Goal: Information Seeking & Learning: Check status

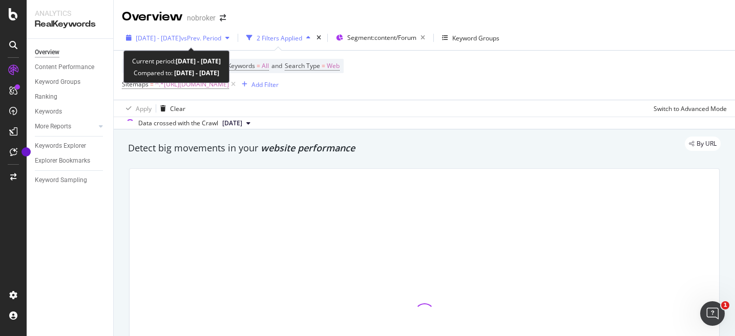
click at [221, 39] on span "vs Prev. Period" at bounding box center [201, 38] width 40 height 9
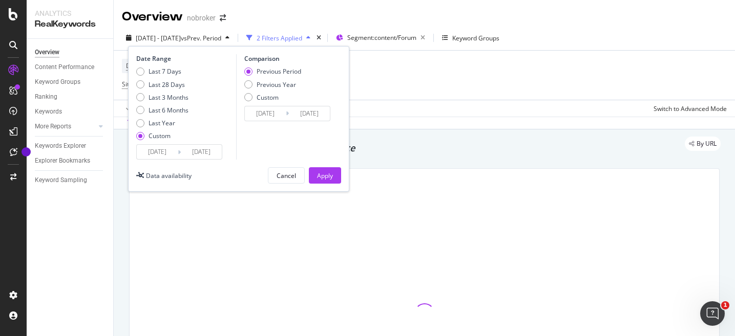
click at [157, 154] on input "[DATE]" at bounding box center [157, 152] width 41 height 14
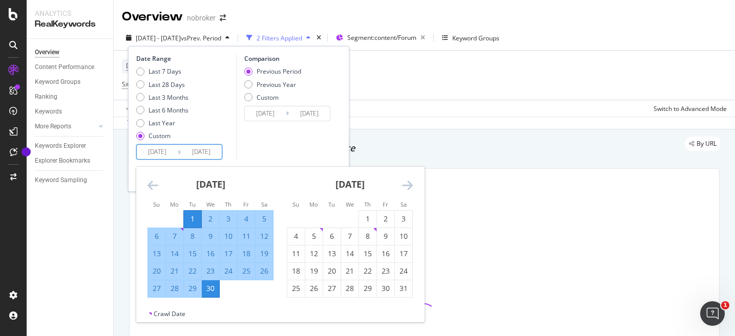
click at [413, 186] on div "[DATE] 1 2 3 4 5 6 7 8 9 10 11 12 13 14 15 16 17 18 19 20 21 22 23 24 25 26 27 …" at bounding box center [349, 232] width 139 height 131
click at [407, 186] on icon "Move forward to switch to the next month." at bounding box center [407, 185] width 11 height 12
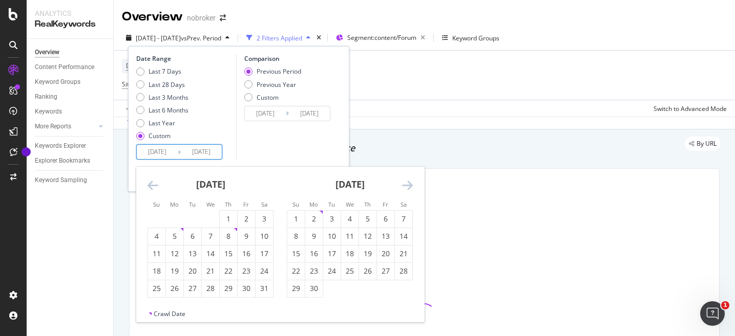
click at [407, 186] on icon "Move forward to switch to the next month." at bounding box center [407, 185] width 11 height 12
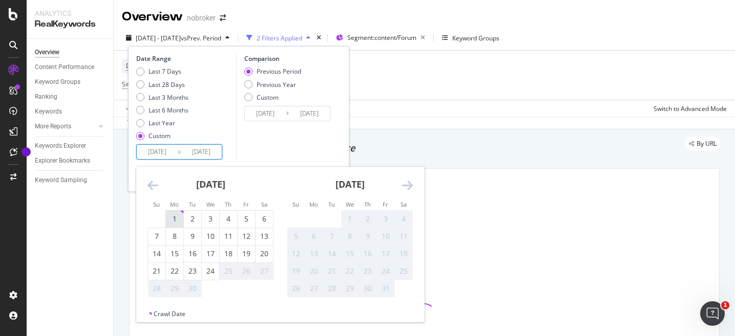
click at [178, 221] on div "1" at bounding box center [174, 219] width 17 height 10
type input "[DATE]"
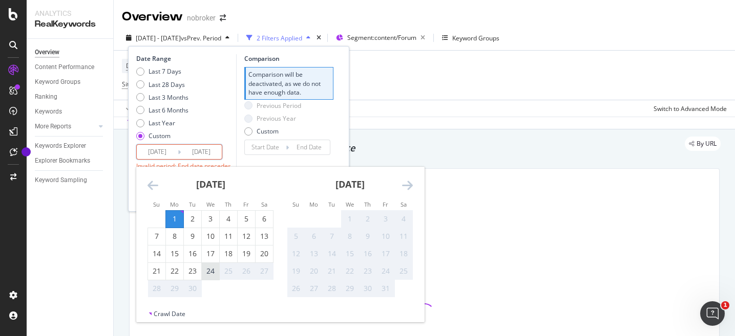
click at [216, 276] on div "24" at bounding box center [210, 271] width 17 height 17
type input "[DATE]"
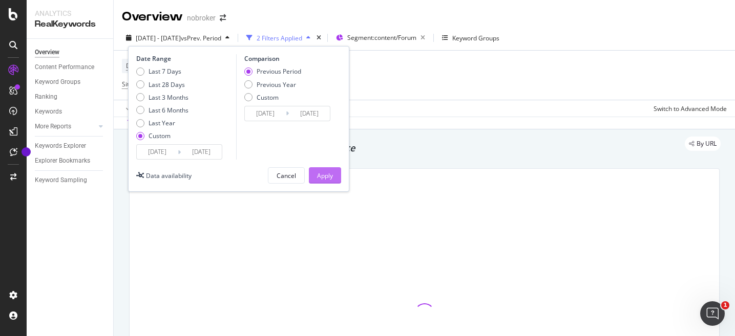
drag, startPoint x: 319, startPoint y: 164, endPoint x: 319, endPoint y: 172, distance: 7.7
click at [319, 170] on div "Date Range Last 7 Days Last 28 Days Last 3 Months Last 6 Months Last Year Custo…" at bounding box center [238, 119] width 221 height 146
click at [323, 174] on div "Apply" at bounding box center [325, 176] width 16 height 9
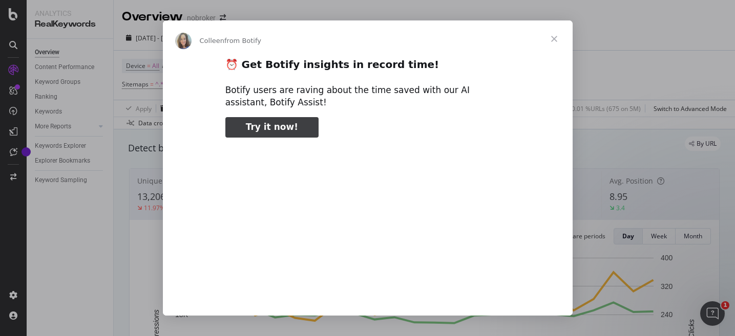
click at [553, 40] on span "Close" at bounding box center [554, 38] width 37 height 37
